Goal: Information Seeking & Learning: Learn about a topic

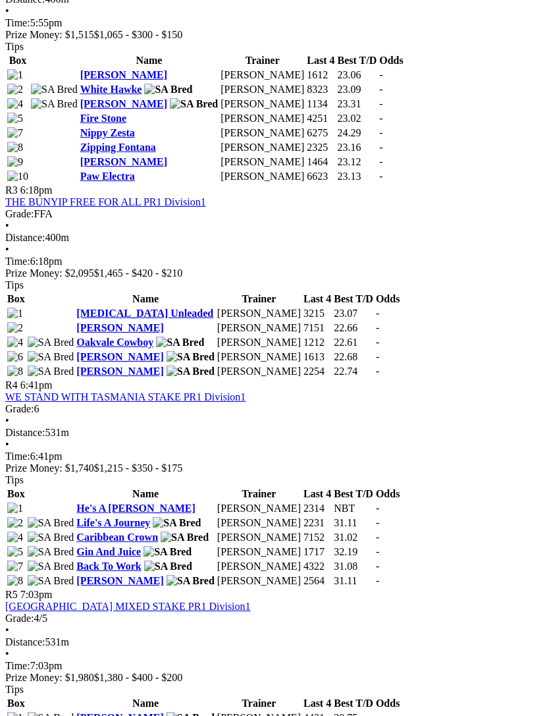
scroll to position [985, 8]
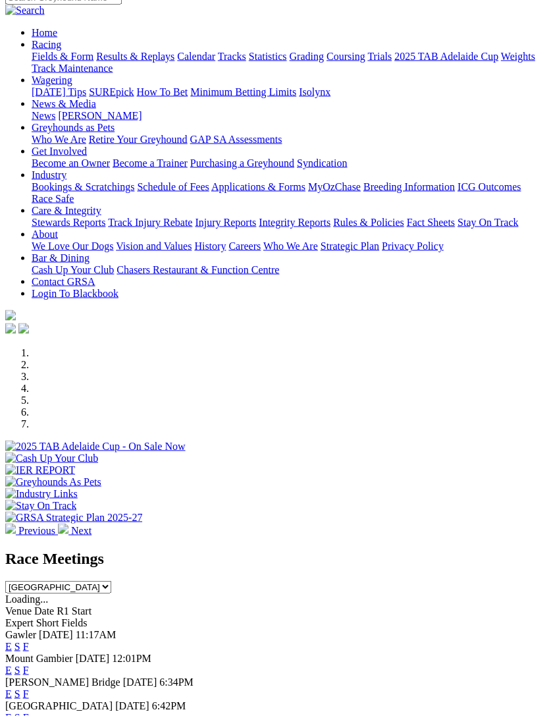
scroll to position [93, 0]
click at [29, 711] on link "F" at bounding box center [26, 716] width 6 height 11
